Goal: Information Seeking & Learning: Understand process/instructions

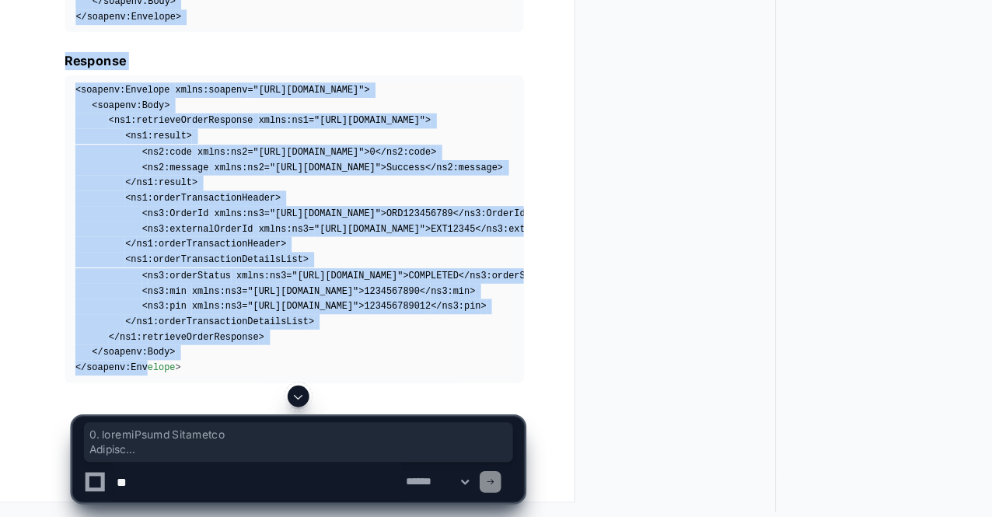
scroll to position [21529, 0]
drag, startPoint x: 57, startPoint y: 188, endPoint x: 165, endPoint y: 389, distance: 227.9
copy article "1. createOrder Operation Request < soapenv:Envelope xmlns:soapenv = "http://sch…"
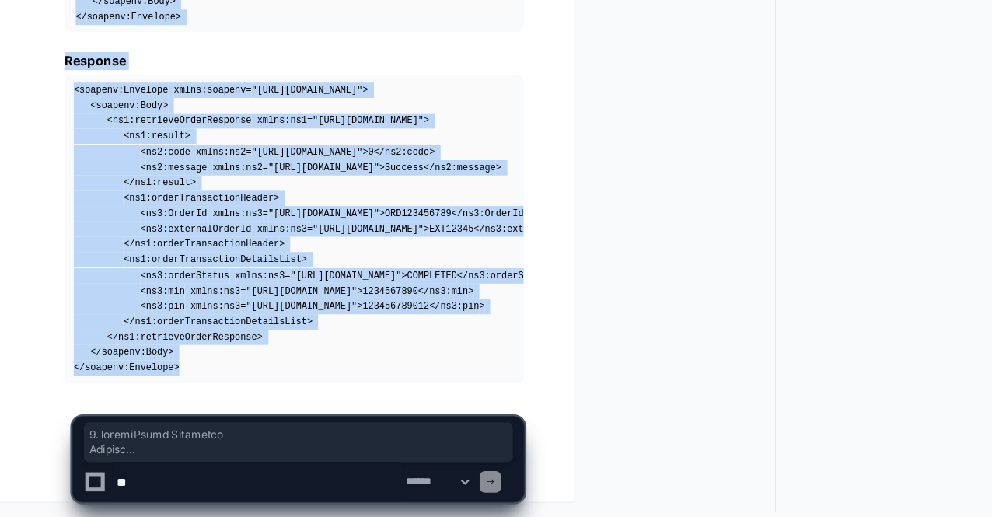
click at [308, 337] on span ""[URL][DOMAIN_NAME]"" at bounding box center [260, 335] width 96 height 9
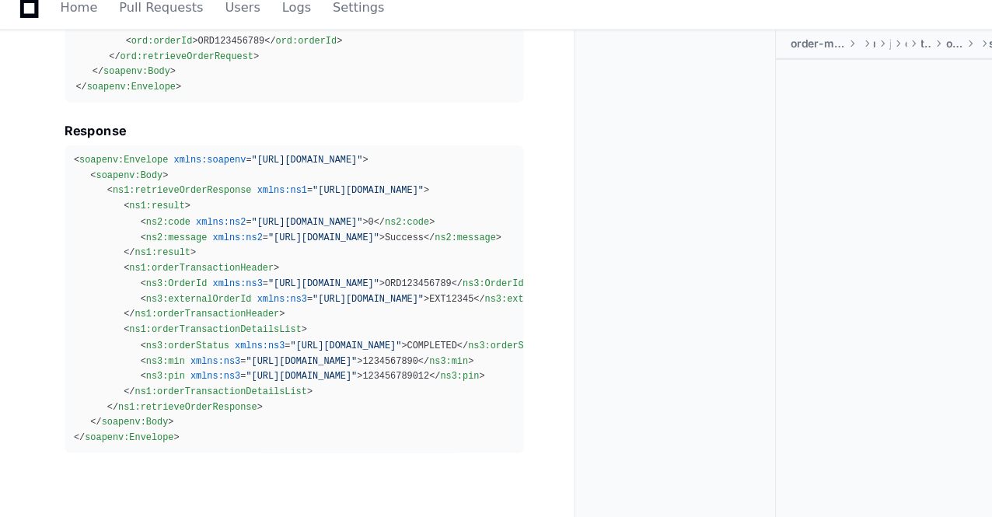
scroll to position [21529, 0]
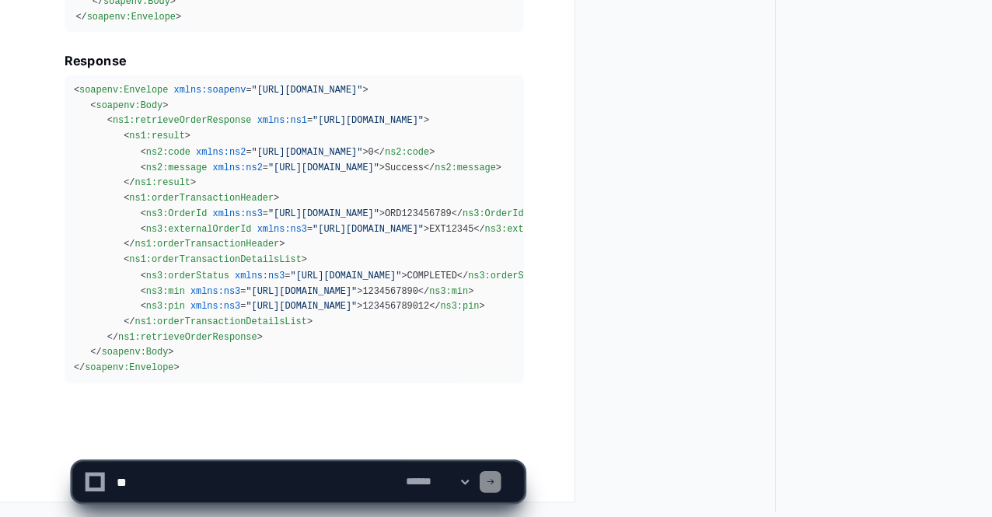
click at [193, 483] on textarea at bounding box center [222, 487] width 250 height 34
click at [337, 299] on div "< soapenv:Envelope xmlns:soapenv = "http://schemas.xmlsoap.org/soap/envelope/" …" at bounding box center [252, 268] width 377 height 253
click at [264, 477] on textarea at bounding box center [222, 487] width 250 height 34
paste textarea "**********"
type textarea "**********"
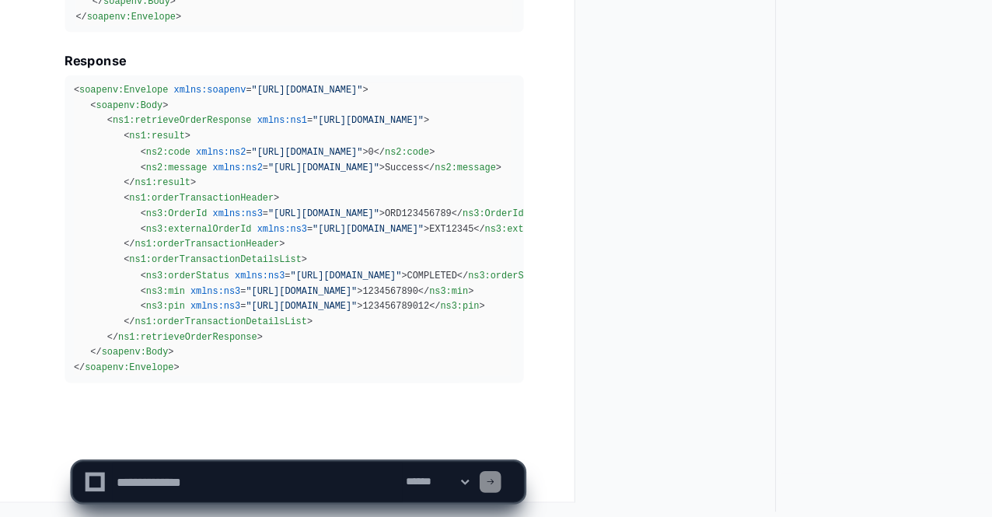
click at [198, 486] on textarea at bounding box center [222, 487] width 250 height 34
paste textarea "**********"
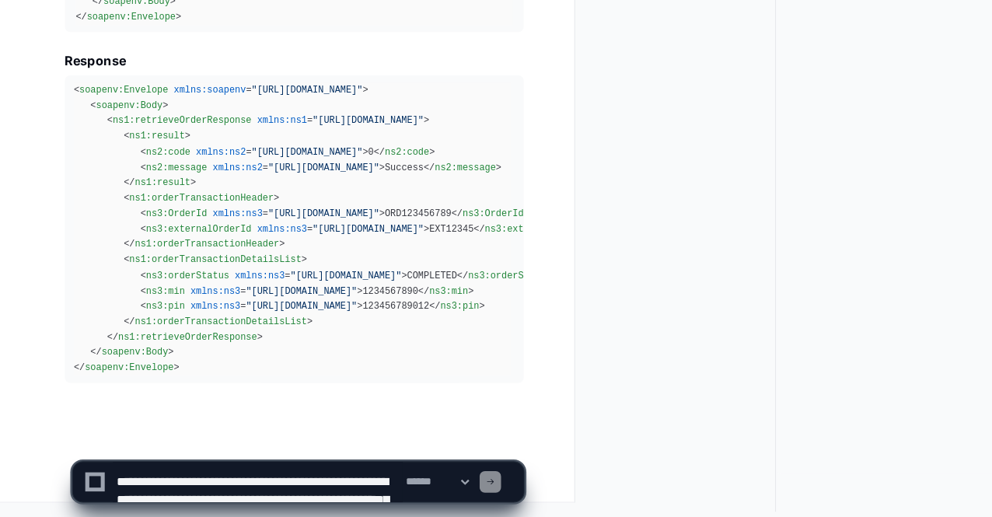
scroll to position [5, 0]
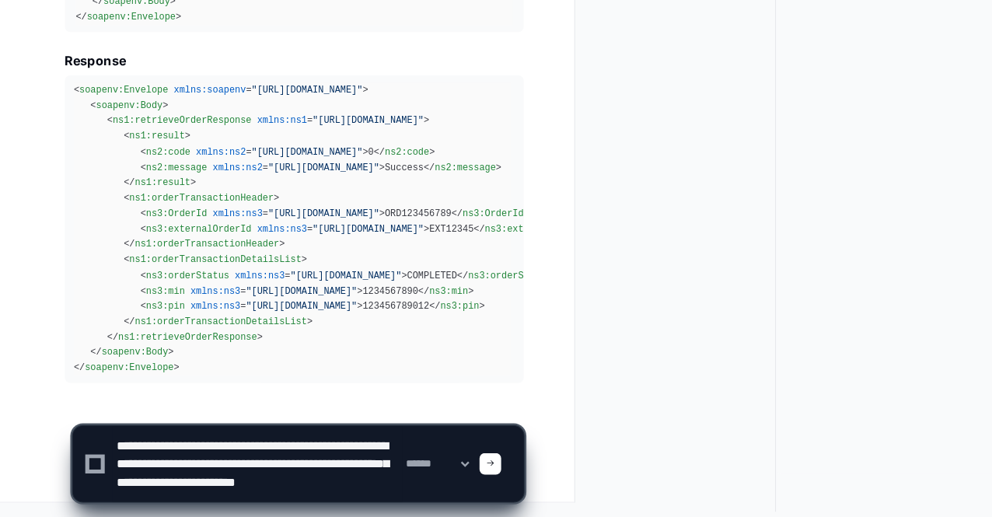
drag, startPoint x: 195, startPoint y: 484, endPoint x: 105, endPoint y: 485, distance: 90.2
click at [105, 485] on textarea at bounding box center [222, 471] width 250 height 65
paste textarea "*"
click at [198, 482] on textarea at bounding box center [222, 471] width 250 height 65
drag, startPoint x: 198, startPoint y: 482, endPoint x: 317, endPoint y: 486, distance: 119.1
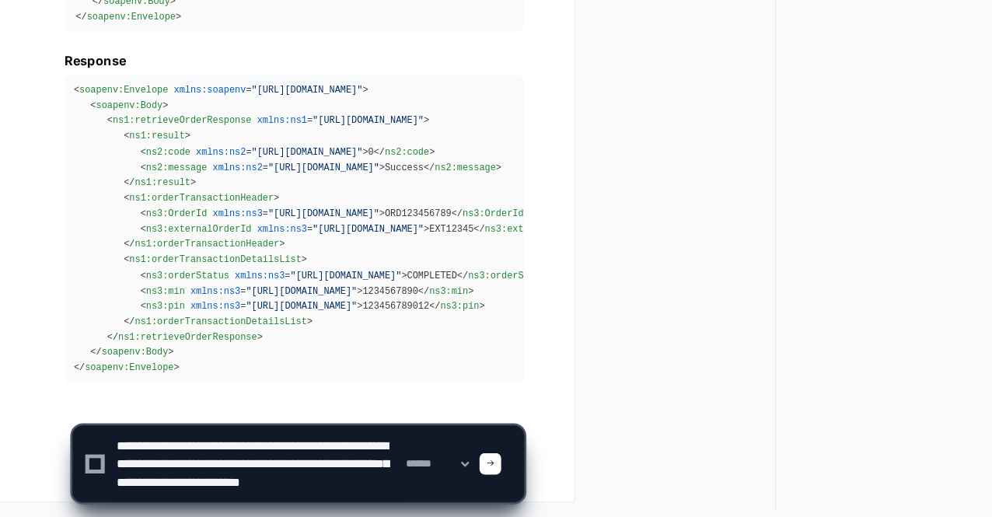
click at [317, 486] on textarea at bounding box center [222, 471] width 250 height 65
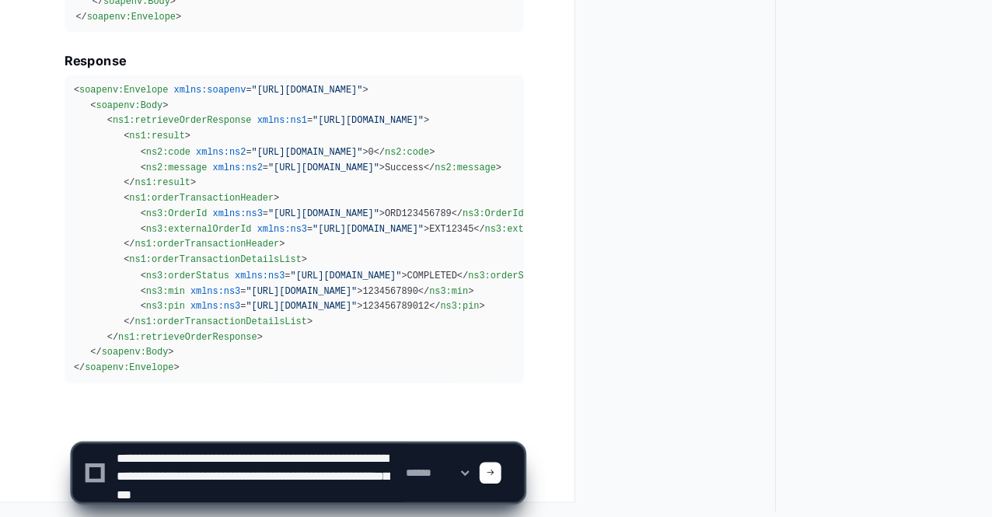
type textarea "**********"
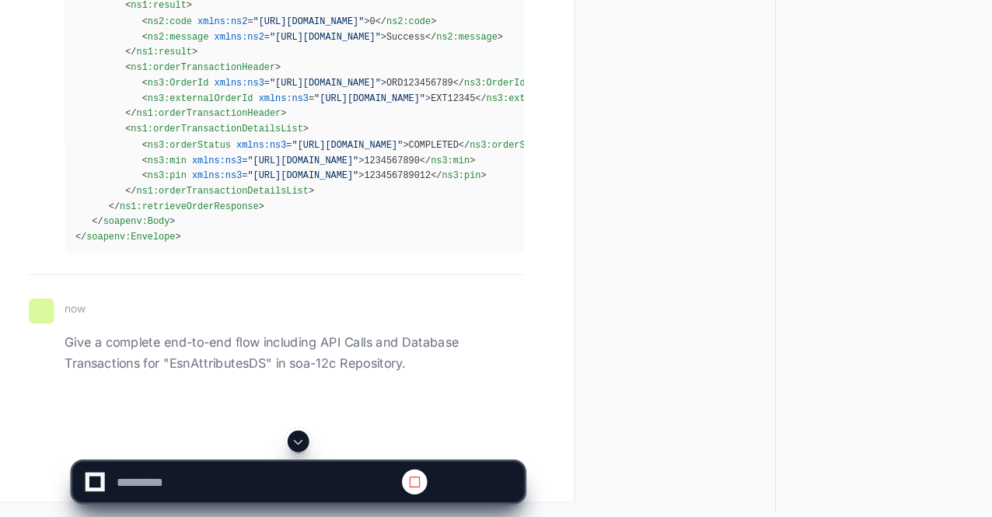
scroll to position [21561, 0]
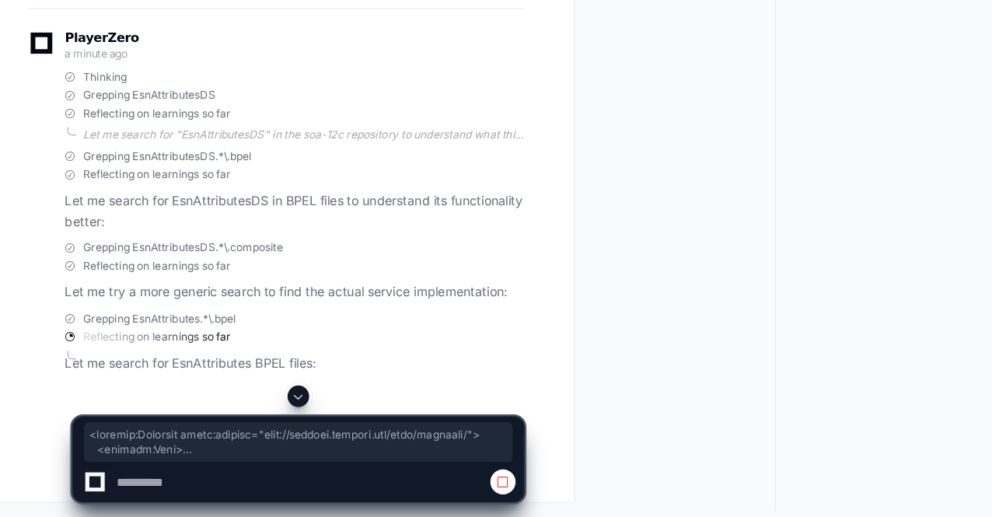
drag, startPoint x: 211, startPoint y: 360, endPoint x: 63, endPoint y: 121, distance: 280.8
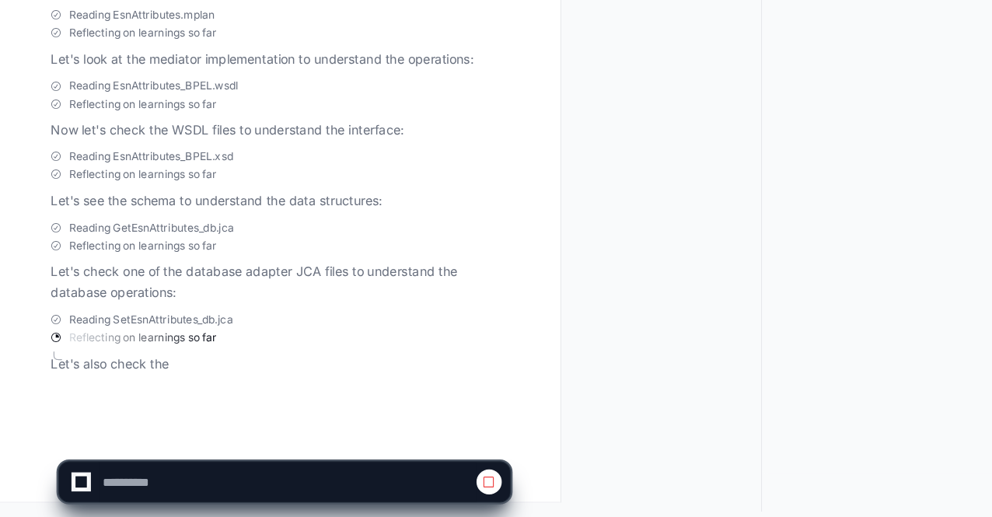
scroll to position [22469, 0]
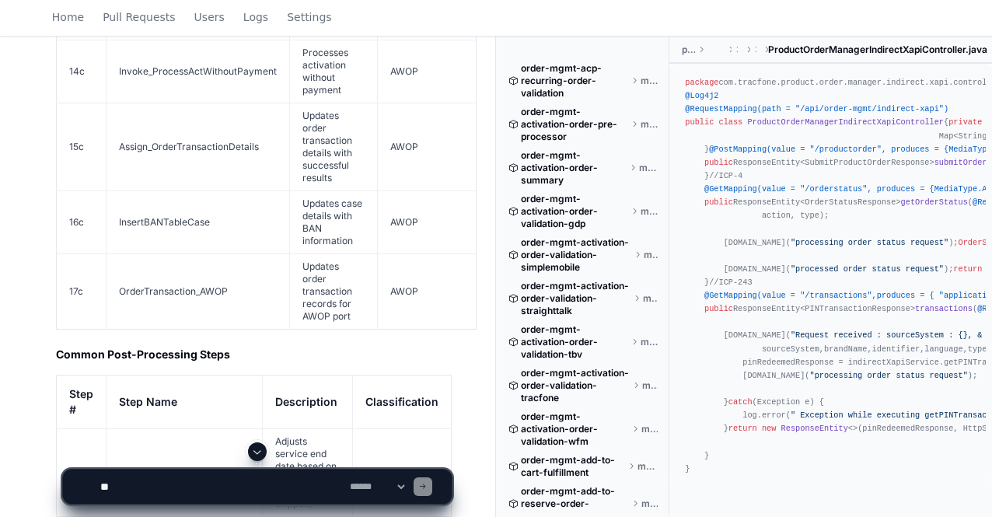
scroll to position [13274, 0]
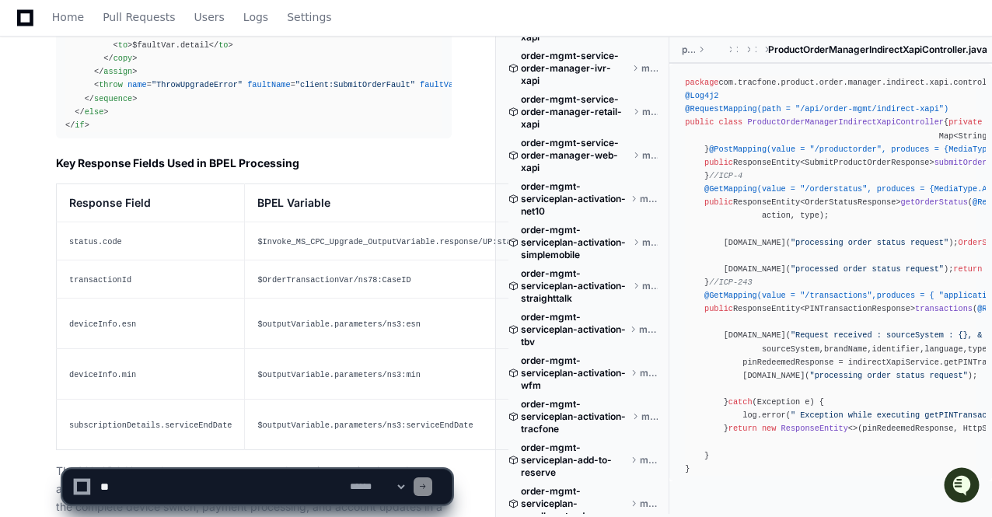
scroll to position [23768, 0]
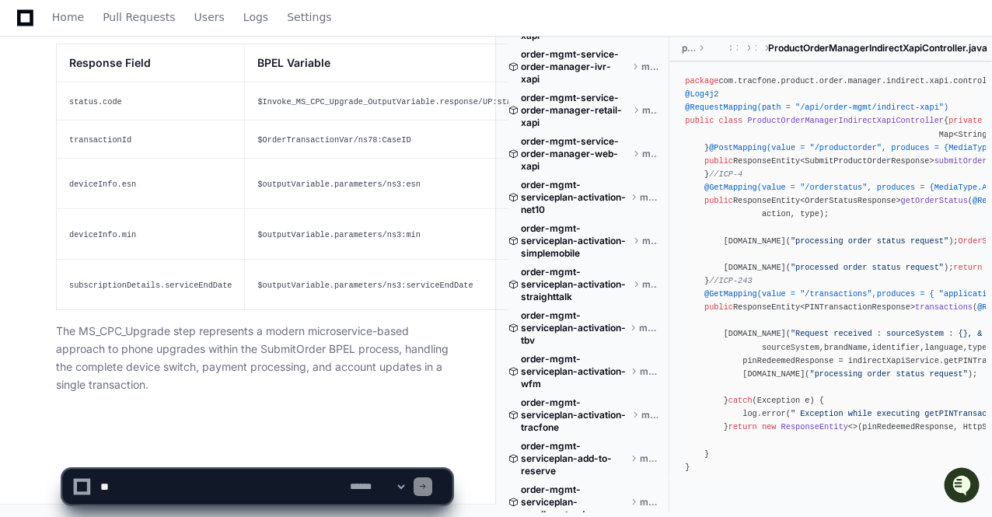
click at [176, 494] on textarea at bounding box center [222, 487] width 250 height 34
click at [257, 488] on textarea at bounding box center [222, 487] width 250 height 34
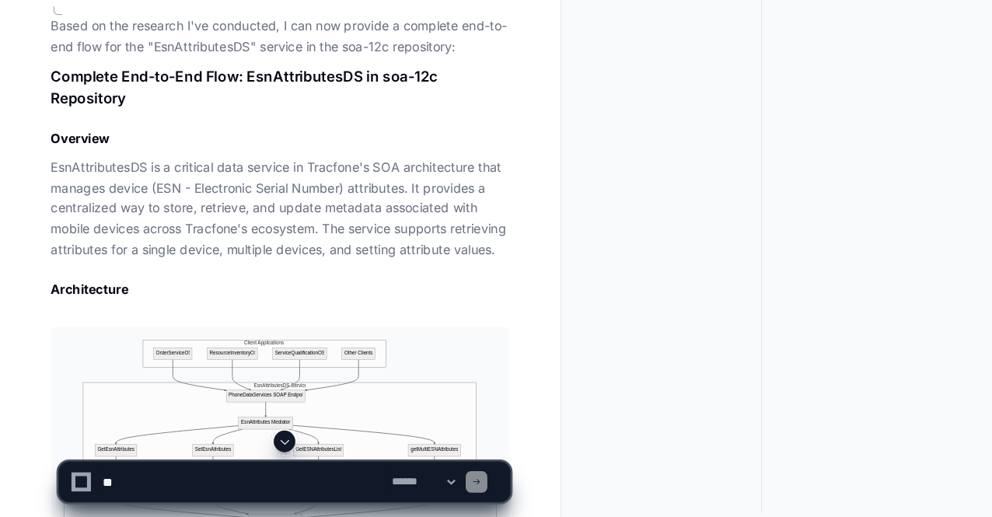
scroll to position [22469, 0]
